Goal: Navigation & Orientation: Find specific page/section

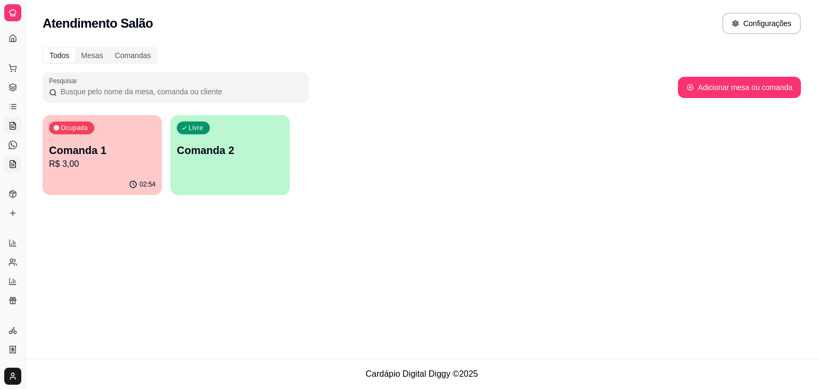
click at [11, 162] on icon at bounding box center [13, 164] width 9 height 9
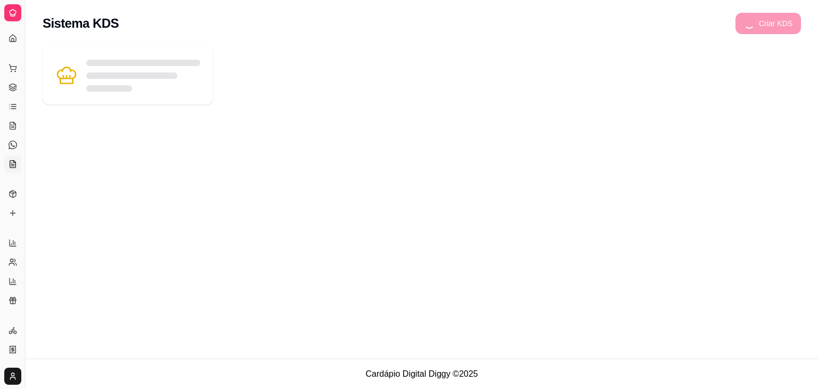
click at [13, 43] on div "Dia a dia" at bounding box center [12, 51] width 17 height 17
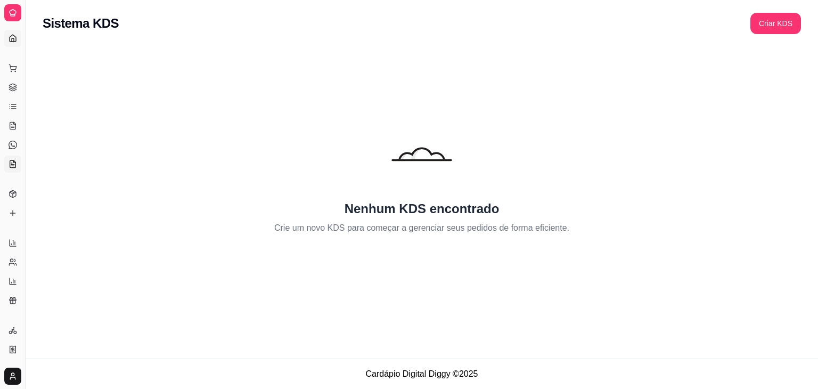
click at [17, 35] on icon at bounding box center [13, 38] width 9 height 9
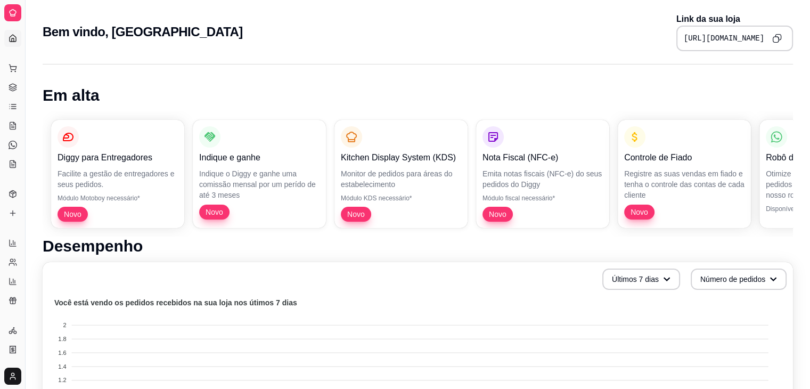
click at [17, 12] on div at bounding box center [12, 12] width 17 height 17
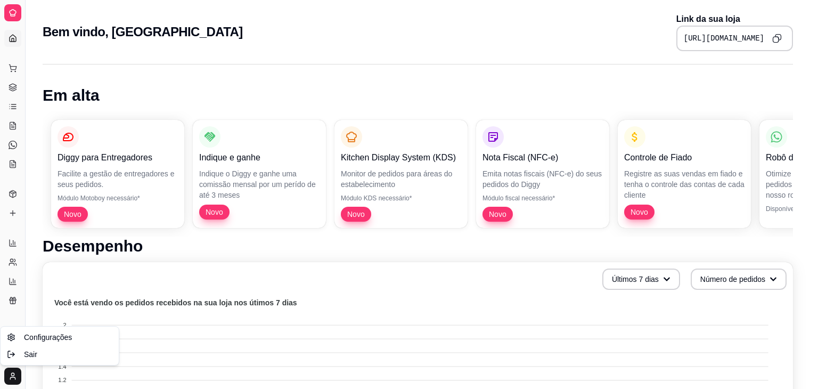
click at [13, 378] on html "Diggy Sistema de Gestão L Lanchando ... Loja aberta Período gratuito até 01/09 …" at bounding box center [409, 194] width 818 height 389
click at [11, 297] on html "Diggy Sistema de Gestão L Lanchando ... Loja aberta Período gratuito até 01/09 …" at bounding box center [409, 194] width 818 height 389
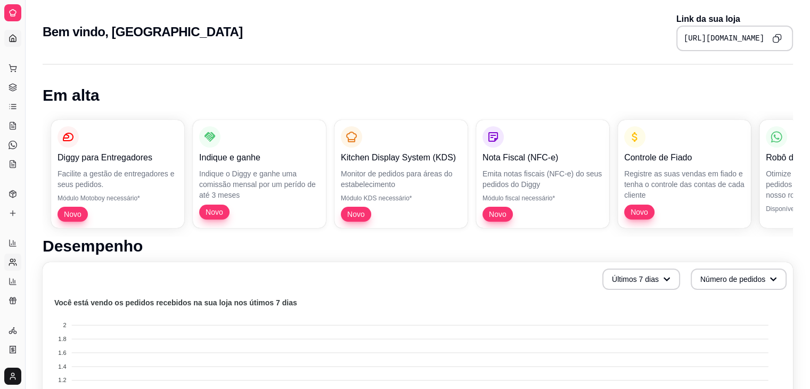
click at [10, 263] on icon at bounding box center [11, 264] width 5 height 2
select select "30"
select select "HIGHEST_TOTAL_SPENT_WITH_ORDERS"
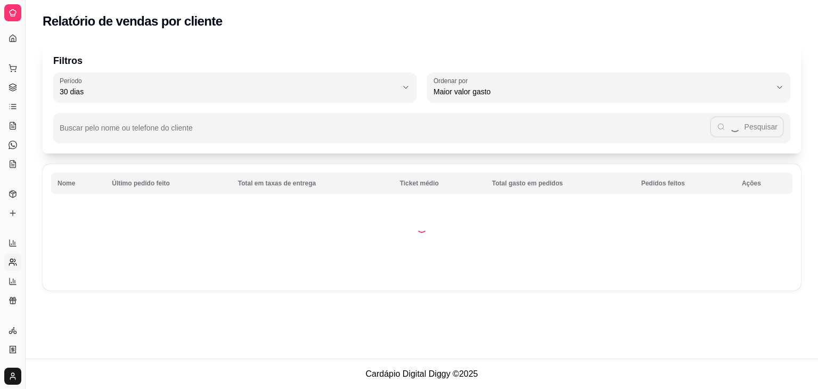
click at [10, 263] on icon at bounding box center [11, 264] width 5 height 2
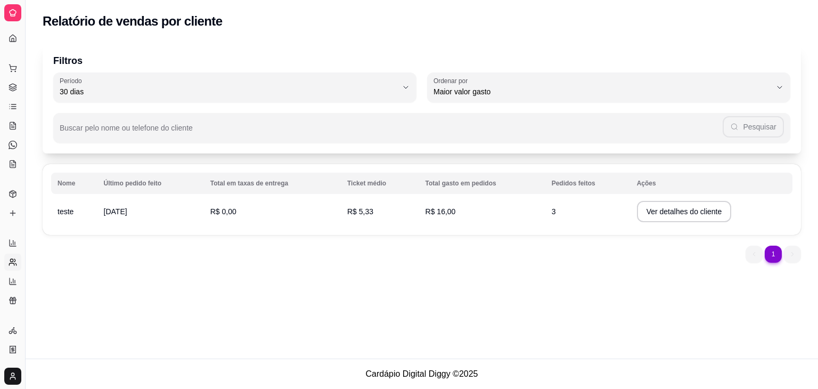
click at [13, 7] on div at bounding box center [12, 12] width 17 height 17
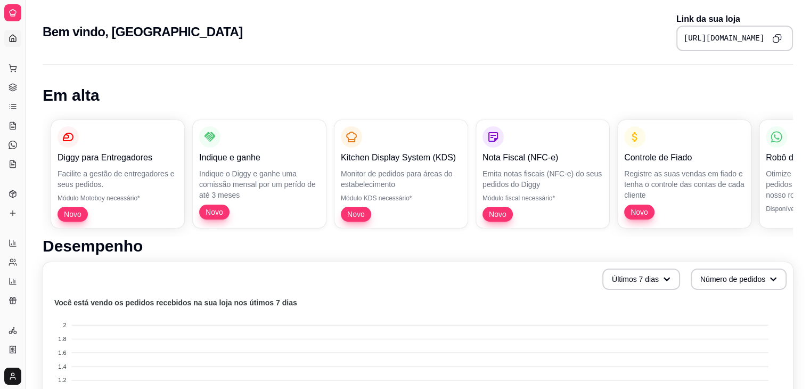
click at [17, 47] on div "Dia a dia" at bounding box center [12, 51] width 17 height 17
click at [14, 43] on div "Dia a dia" at bounding box center [12, 51] width 17 height 17
click at [13, 43] on div "Dia a dia" at bounding box center [12, 51] width 17 height 17
click at [15, 36] on icon at bounding box center [13, 38] width 9 height 9
click at [15, 67] on icon at bounding box center [13, 68] width 9 height 9
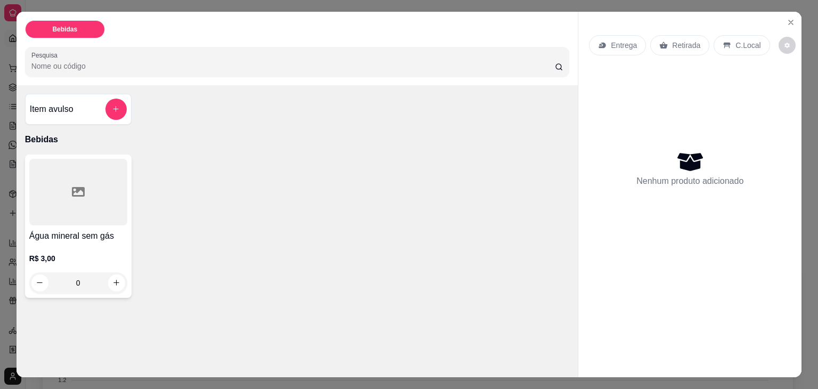
click at [53, 28] on p "Bebidas" at bounding box center [64, 29] width 25 height 9
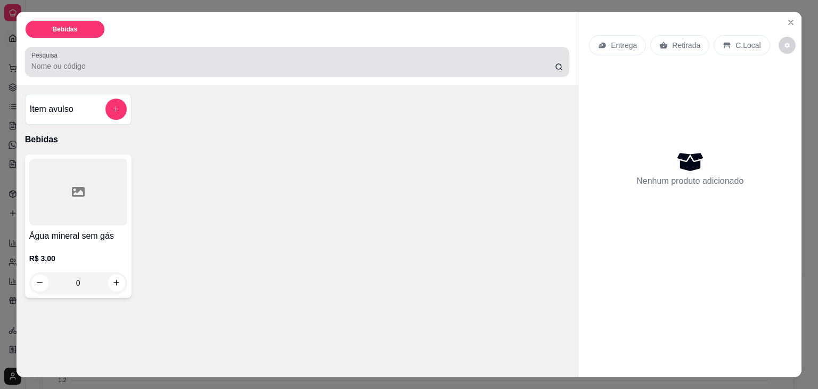
scroll to position [26, 0]
